Goal: Information Seeking & Learning: Check status

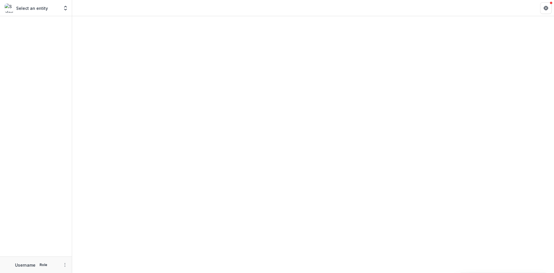
click at [58, 54] on div at bounding box center [36, 136] width 72 height 240
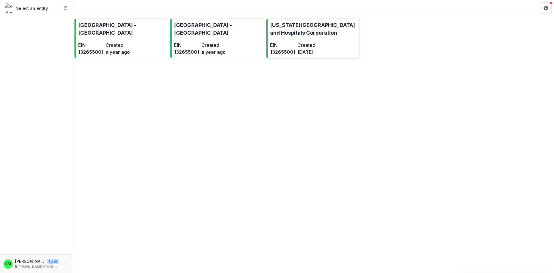
click at [333, 47] on link "[US_STATE][GEOGRAPHIC_DATA] and Hospitals Corporation EIN [US_EMPLOYER_IDENTIFI…" at bounding box center [313, 38] width 94 height 40
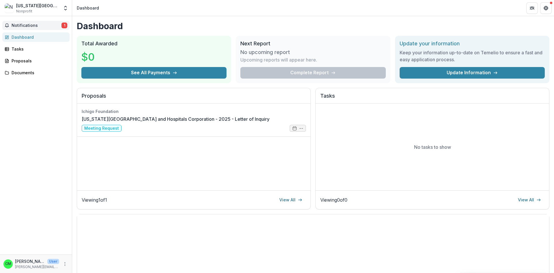
click at [40, 26] on span "Notifications" at bounding box center [37, 25] width 50 height 5
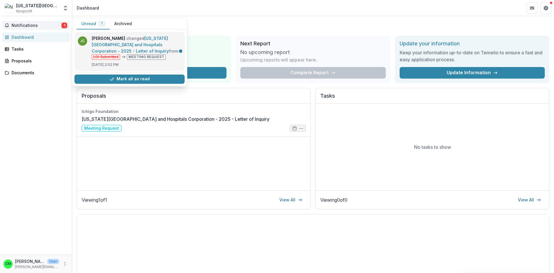
click at [158, 48] on link "[US_STATE][GEOGRAPHIC_DATA] and Hospitals Corporation - 2025 - Letter of Inquiry" at bounding box center [130, 45] width 77 height 18
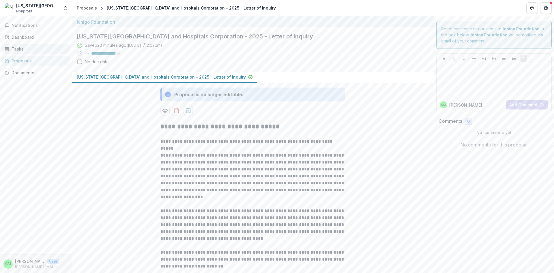
click at [21, 51] on div "Tasks" at bounding box center [38, 49] width 53 height 6
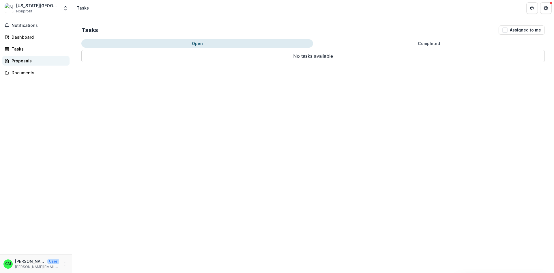
click at [20, 61] on div "Proposals" at bounding box center [38, 61] width 53 height 6
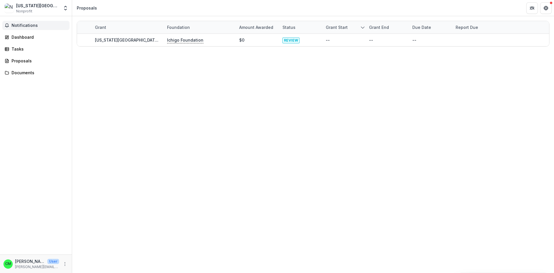
click at [28, 23] on span "Notifications" at bounding box center [40, 25] width 56 height 5
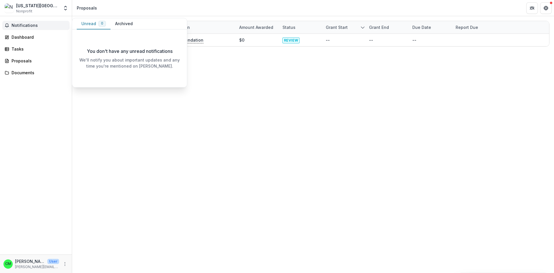
click at [95, 57] on p "We'll notify you about important updates and any time you're mentioned on [PERS…" at bounding box center [130, 63] width 106 height 12
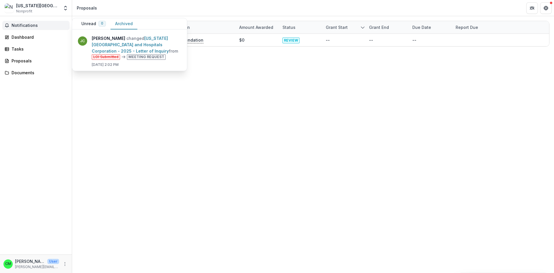
click at [126, 23] on button "Archived" at bounding box center [124, 23] width 27 height 11
click at [148, 53] on link "[US_STATE][GEOGRAPHIC_DATA] and Hospitals Corporation - 2025 - Letter of Inquiry" at bounding box center [130, 45] width 77 height 18
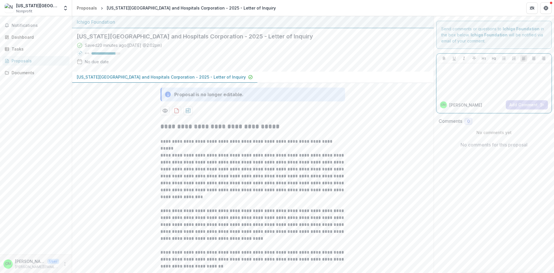
click at [490, 80] on div at bounding box center [494, 80] width 111 height 29
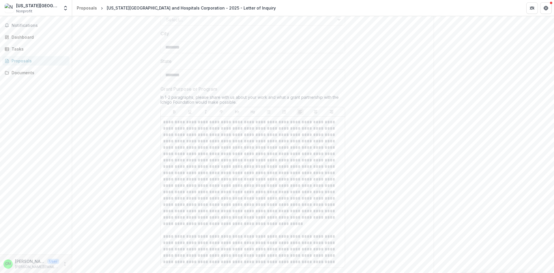
scroll to position [520, 0]
